Goal: Find specific page/section

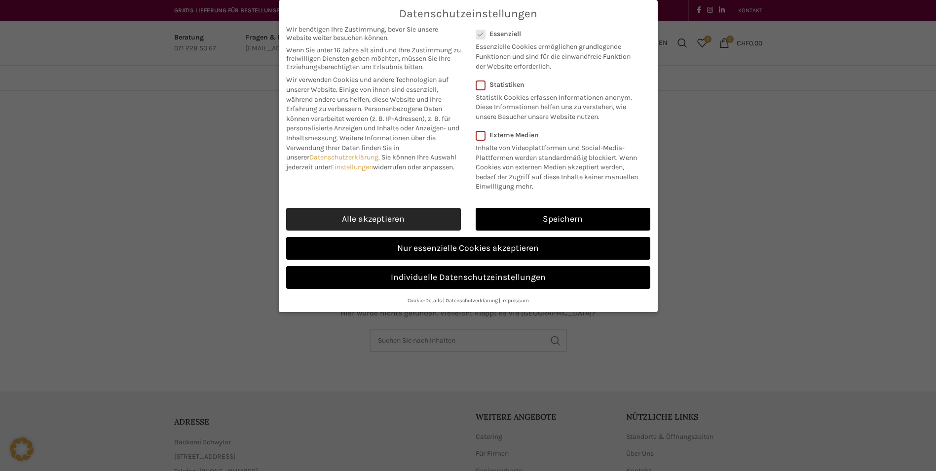
click at [422, 226] on link "Alle akzeptieren" at bounding box center [373, 219] width 175 height 23
checkbox input "true"
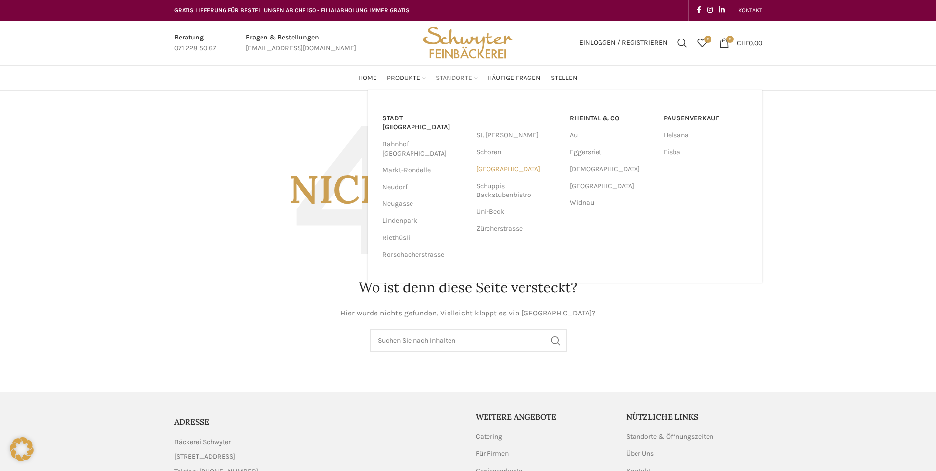
click at [492, 170] on link "[GEOGRAPHIC_DATA]" at bounding box center [518, 169] width 84 height 17
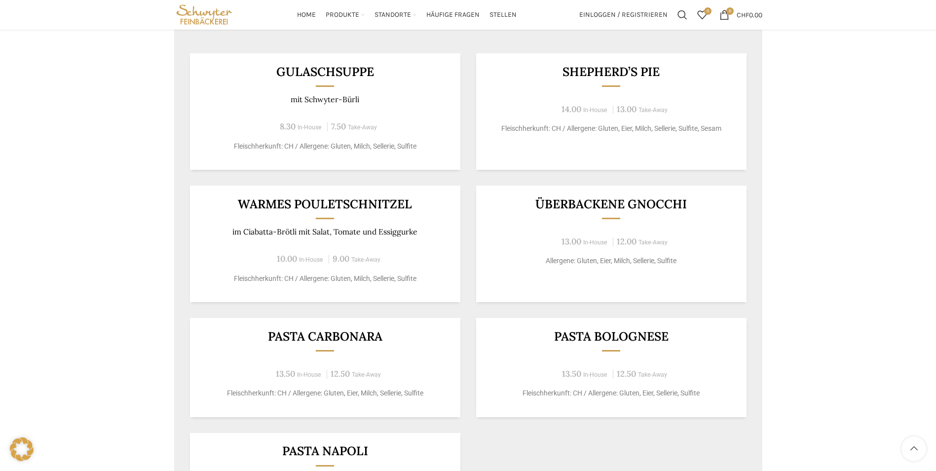
scroll to position [543, 0]
